Goal: Check status: Check status

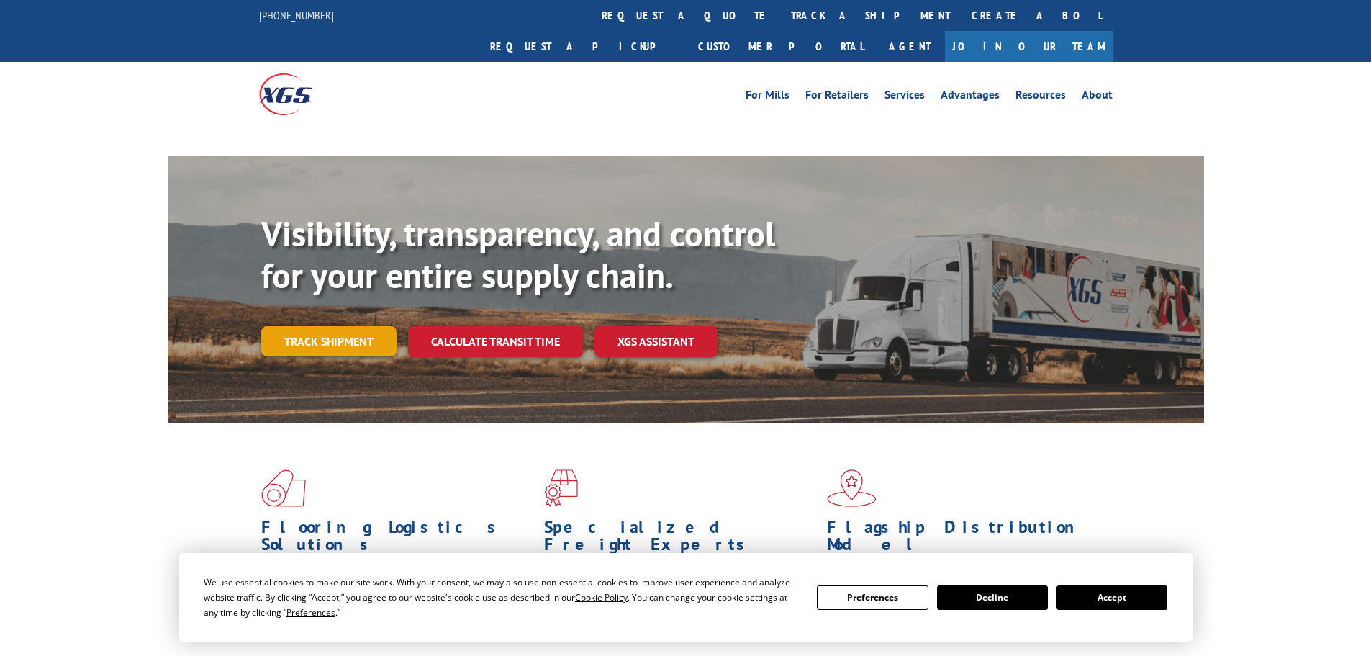
click at [310, 326] on link "Track shipment" at bounding box center [328, 341] width 135 height 30
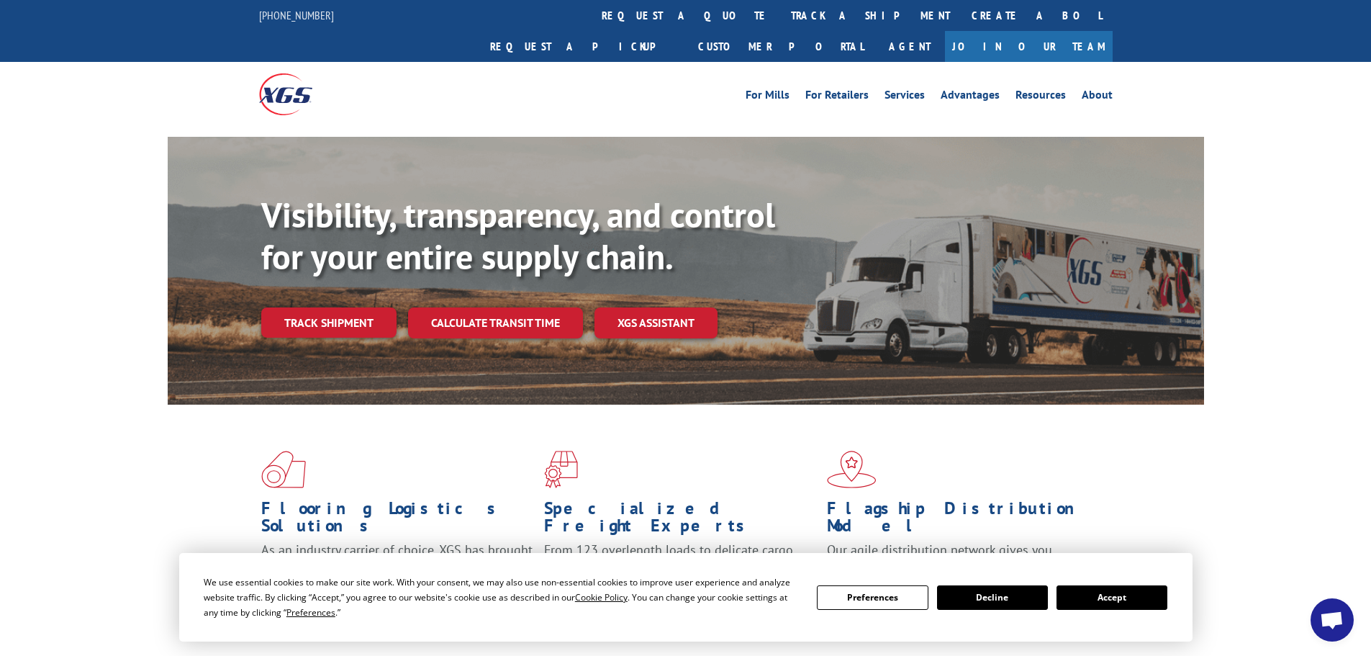
click at [1137, 601] on button "Accept" at bounding box center [1112, 597] width 111 height 24
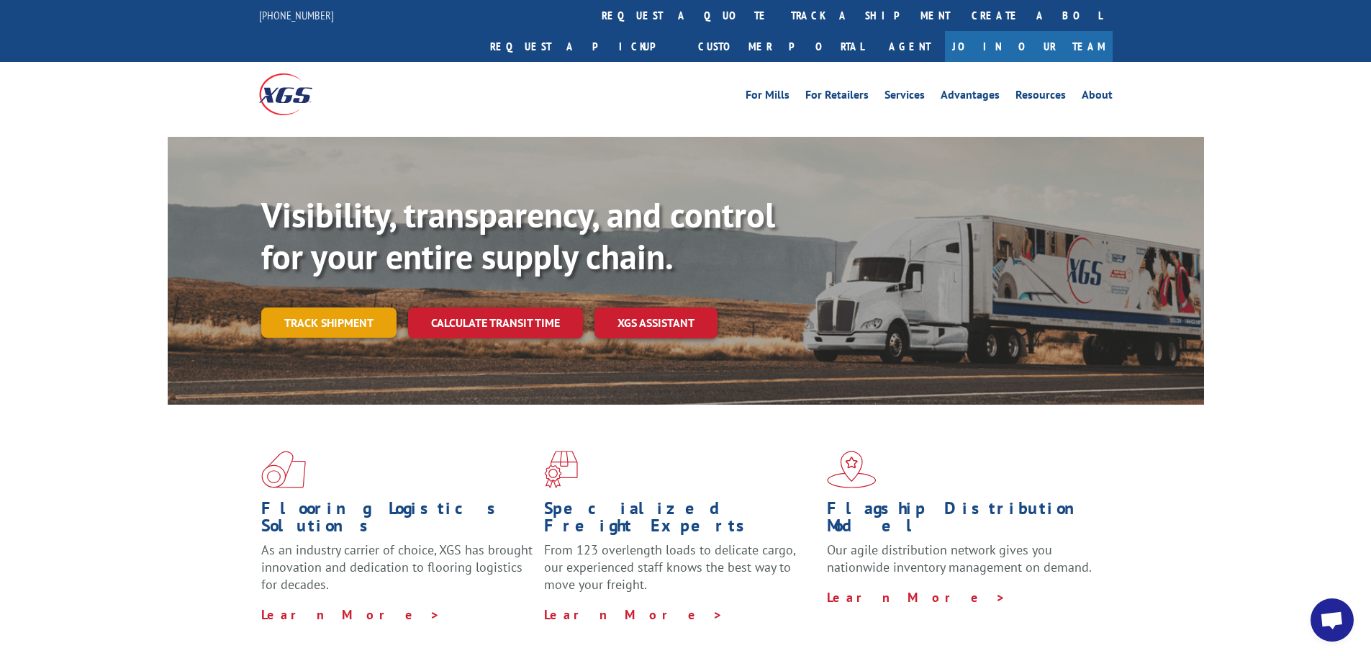
click at [330, 307] on link "Track shipment" at bounding box center [328, 322] width 135 height 30
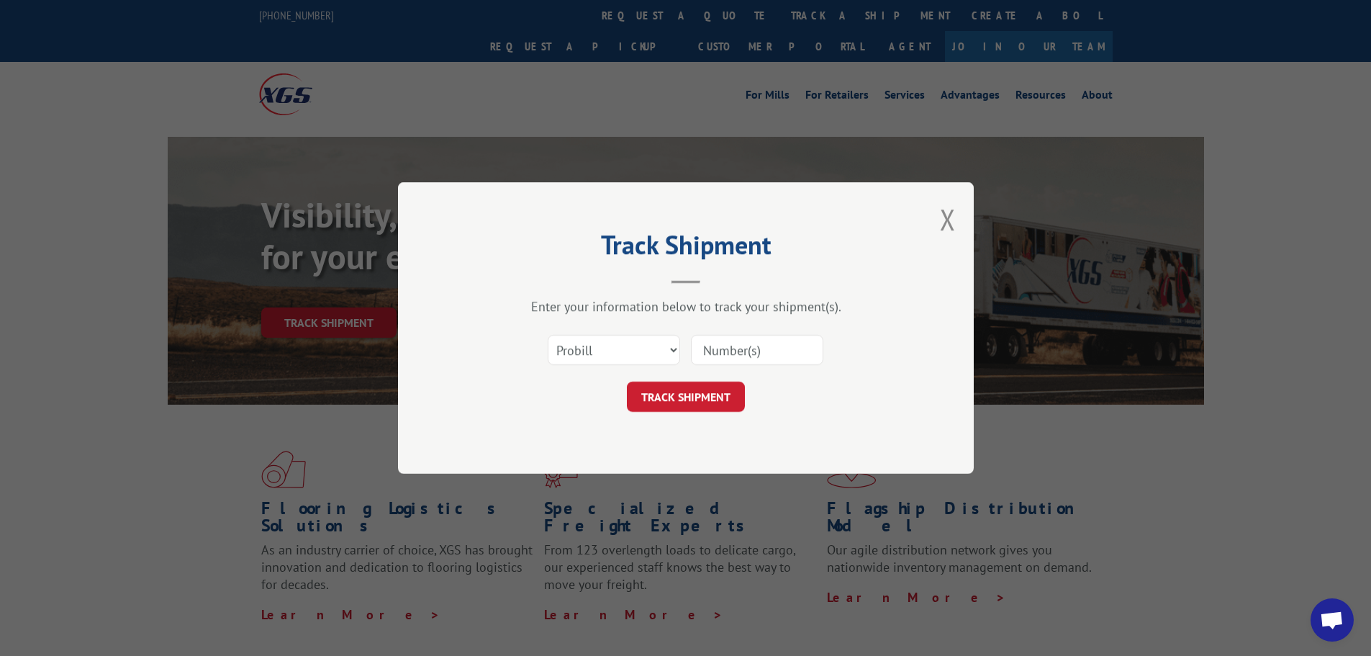
click at [742, 353] on input at bounding box center [757, 350] width 132 height 30
paste input "16754794"
click at [704, 350] on input "16754794" at bounding box center [757, 350] width 132 height 30
type input "16754794"
click at [684, 391] on button "TRACK SHIPMENT" at bounding box center [686, 397] width 118 height 30
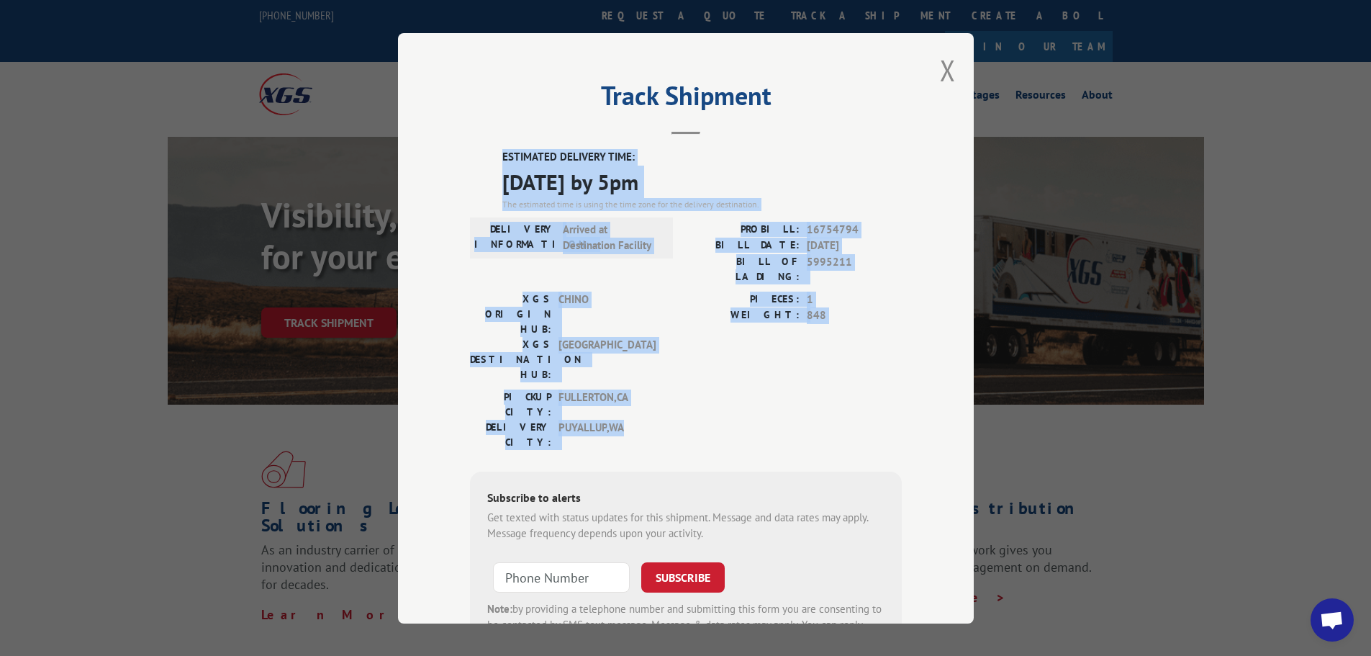
drag, startPoint x: 495, startPoint y: 151, endPoint x: 764, endPoint y: 310, distance: 313.3
click at [786, 354] on div "ESTIMATED DELIVERY TIME: [DATE] by 5pm The estimated time is using the time zon…" at bounding box center [686, 408] width 432 height 518
copy div "ESTIMATED DELIVERY TIME: [DATE] by 5pm The estimated time is using the time zon…"
click at [940, 78] on button "Close modal" at bounding box center [948, 70] width 16 height 38
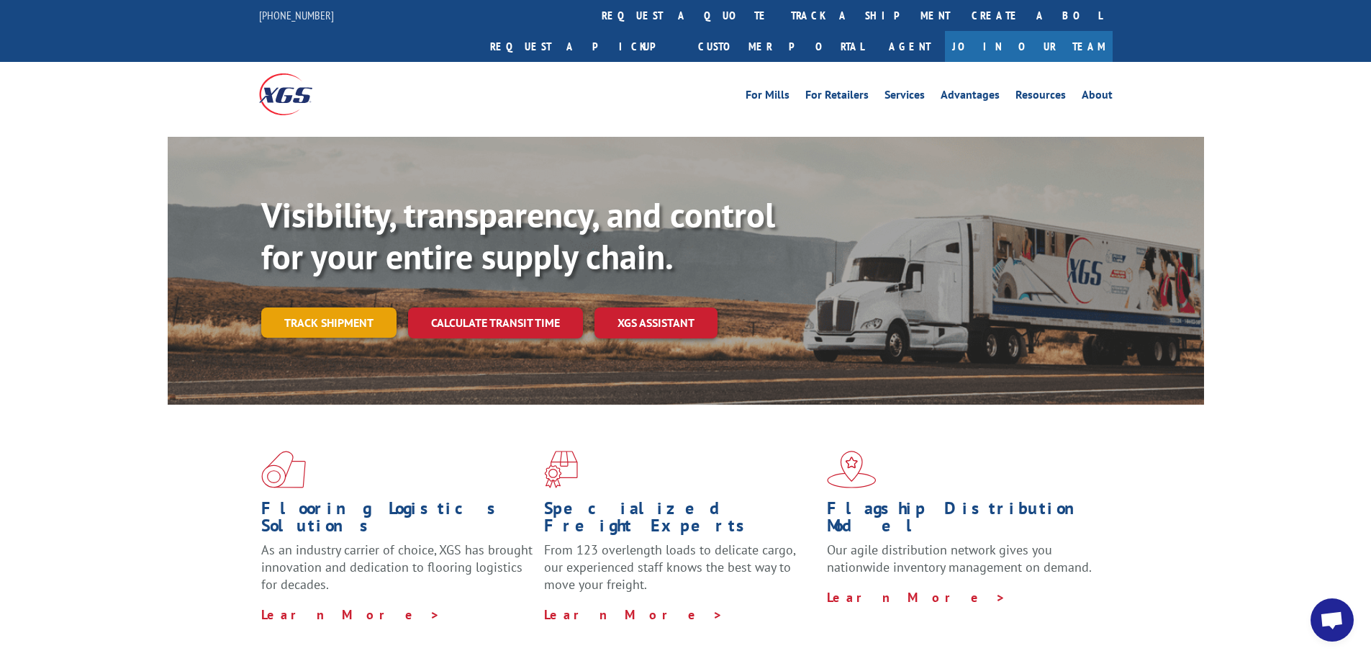
click at [340, 307] on link "Track shipment" at bounding box center [328, 322] width 135 height 30
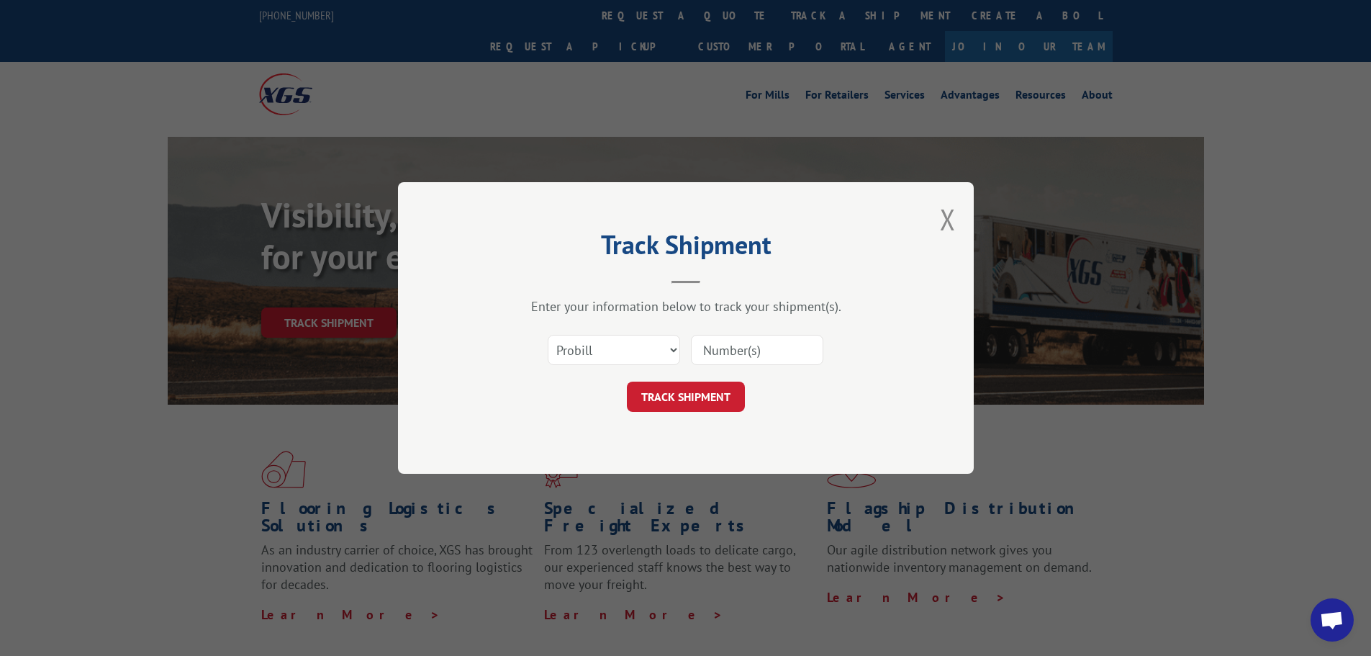
click at [704, 352] on input at bounding box center [757, 350] width 132 height 30
paste input "332656685"
type input "332656685"
click at [708, 400] on button "TRACK SHIPMENT" at bounding box center [686, 397] width 118 height 30
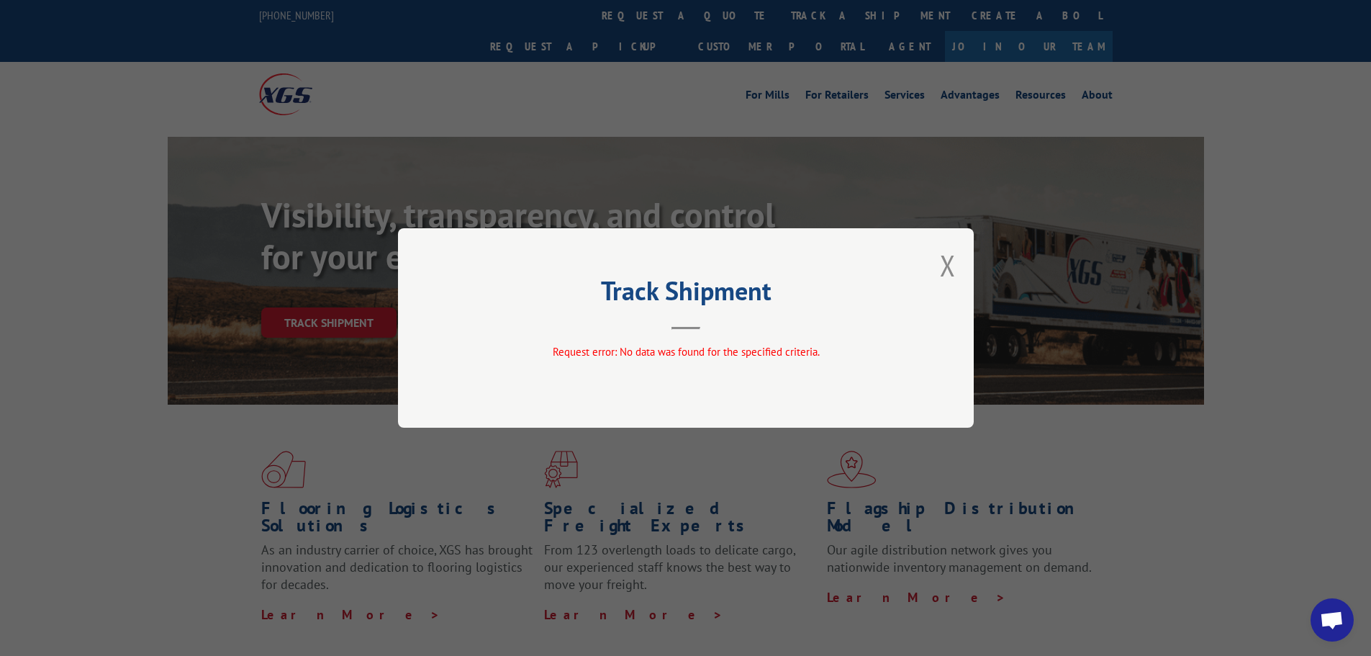
drag, startPoint x: 944, startPoint y: 267, endPoint x: 867, endPoint y: 281, distance: 79.1
click at [944, 268] on button "Close modal" at bounding box center [948, 265] width 16 height 38
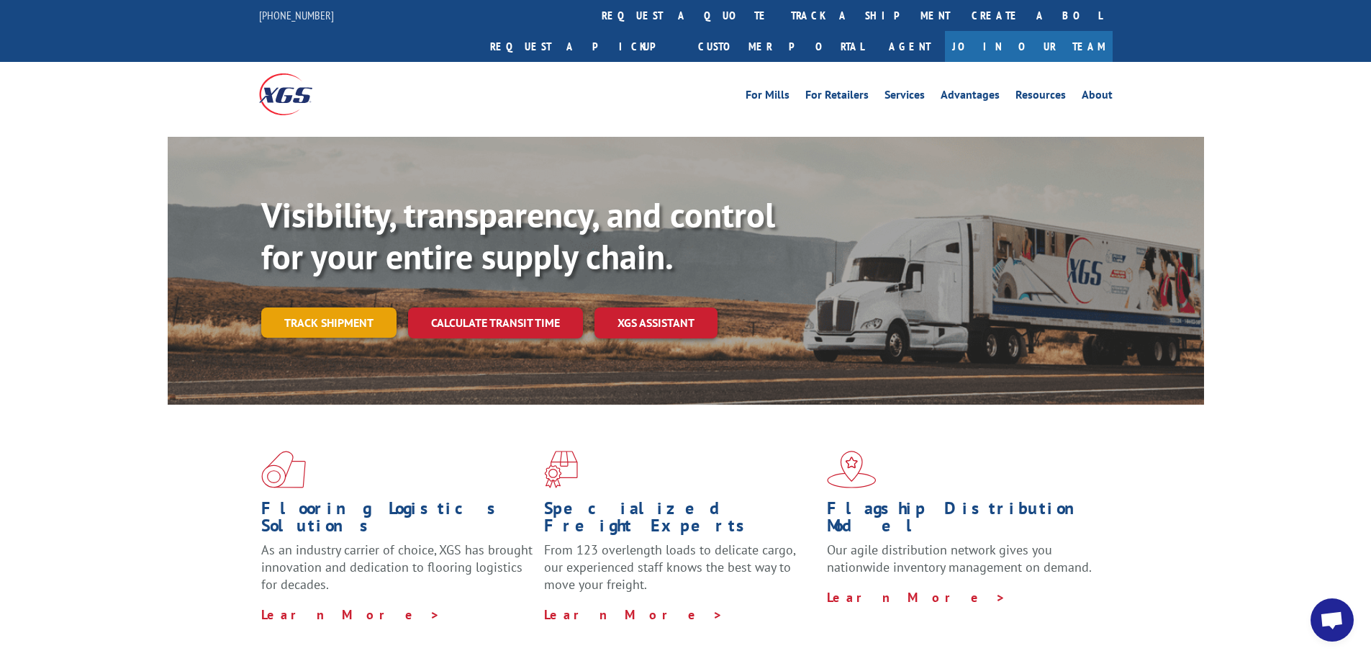
click at [341, 307] on link "Track shipment" at bounding box center [328, 322] width 135 height 30
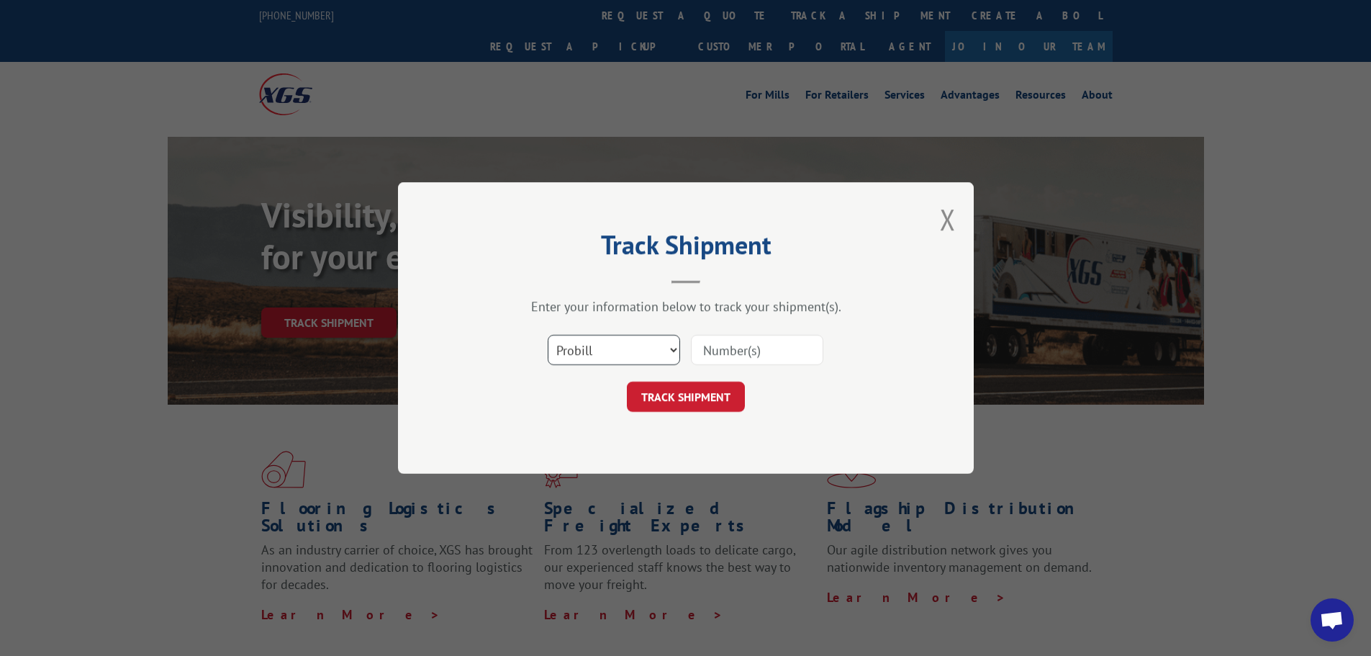
click at [628, 354] on select "Select category... Probill BOL PO" at bounding box center [614, 350] width 132 height 30
click at [548, 335] on select "Select category... Probill BOL PO" at bounding box center [614, 350] width 132 height 30
click at [633, 353] on select "Select category... Probill BOL PO" at bounding box center [614, 350] width 132 height 30
select select "po"
click at [548, 335] on select "Select category... Probill BOL PO" at bounding box center [614, 350] width 132 height 30
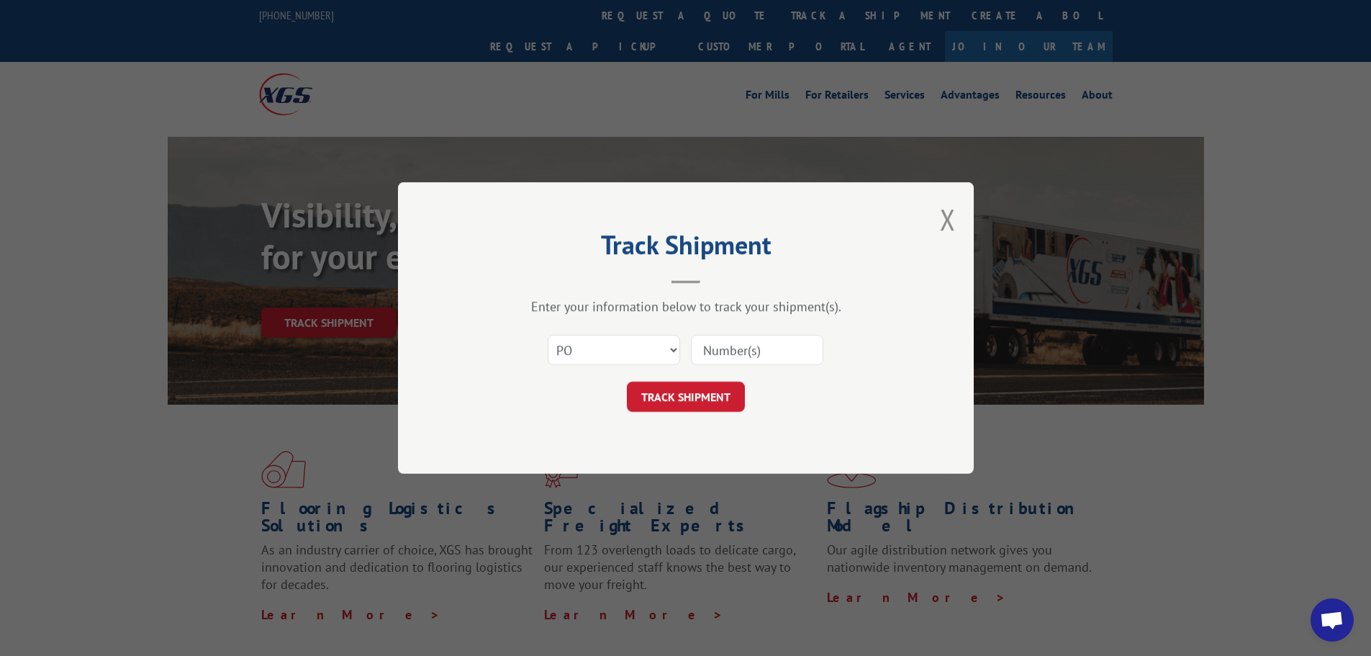
click at [720, 353] on input at bounding box center [757, 350] width 132 height 30
paste input "09533677"
type input "09533677"
click at [710, 402] on button "TRACK SHIPMENT" at bounding box center [686, 397] width 118 height 30
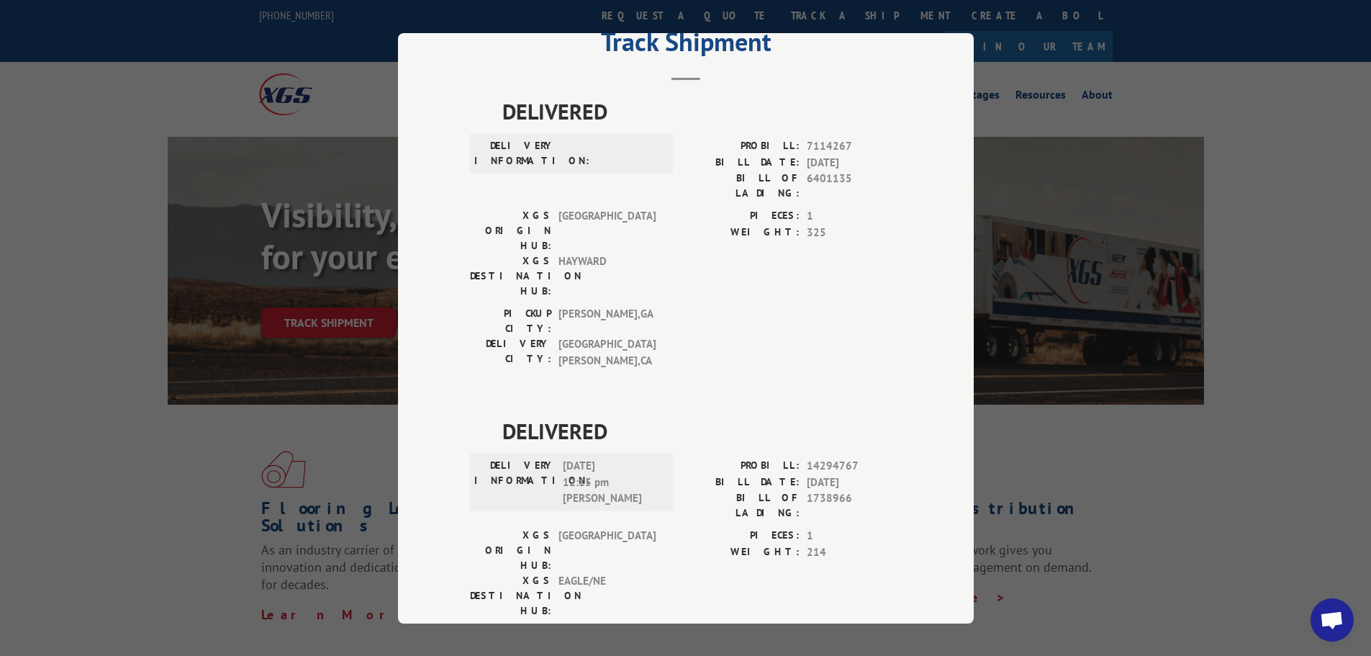
click at [1348, 289] on div "Track Shipment DELIVERED DELIVERY INFORMATION: PROBILL: 7114267 BILL DATE: [DAT…" at bounding box center [685, 328] width 1371 height 656
